Goal: Ask a question

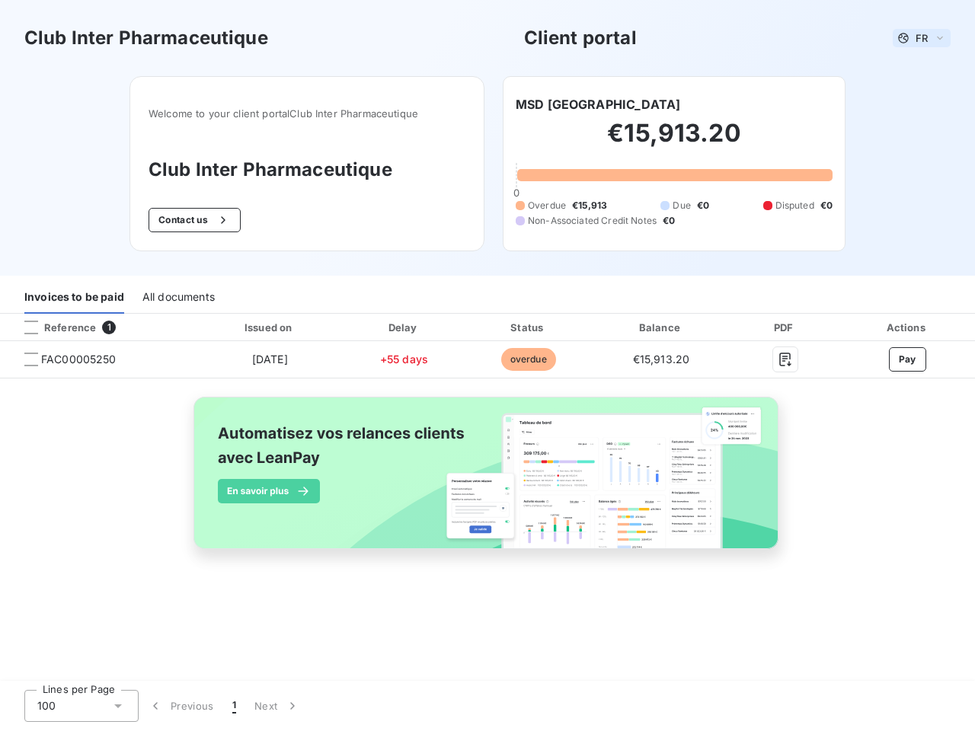
click at [921, 38] on span "FR" at bounding box center [921, 38] width 12 height 12
click at [193, 220] on button "Contact us" at bounding box center [194, 220] width 92 height 24
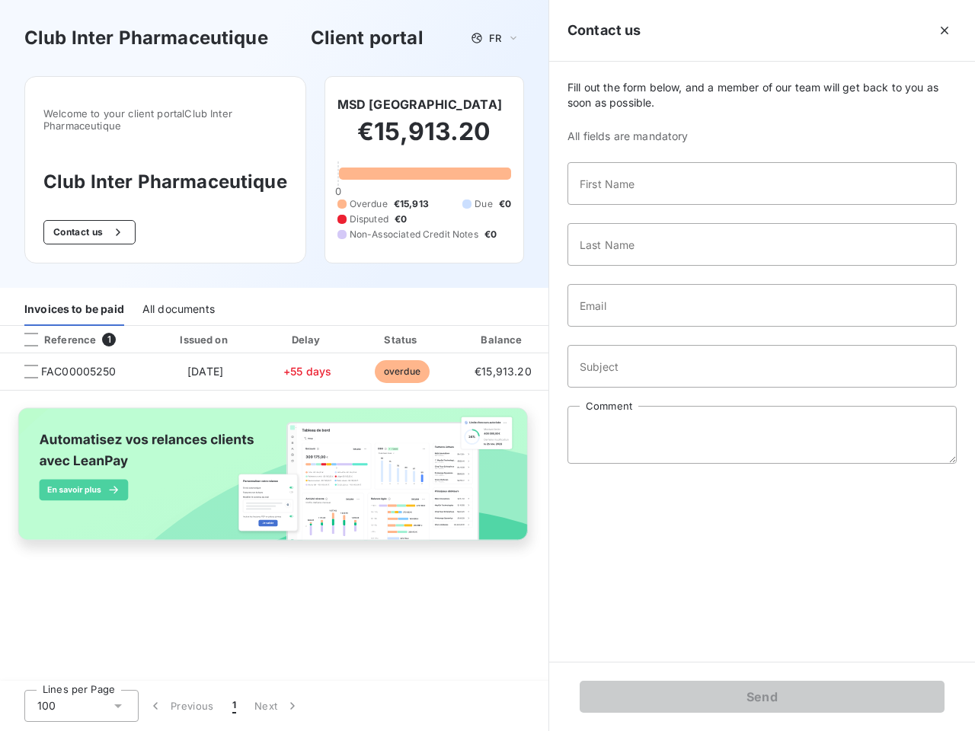
click at [74, 298] on div "Invoices to be paid" at bounding box center [74, 310] width 100 height 32
